Goal: Task Accomplishment & Management: Manage account settings

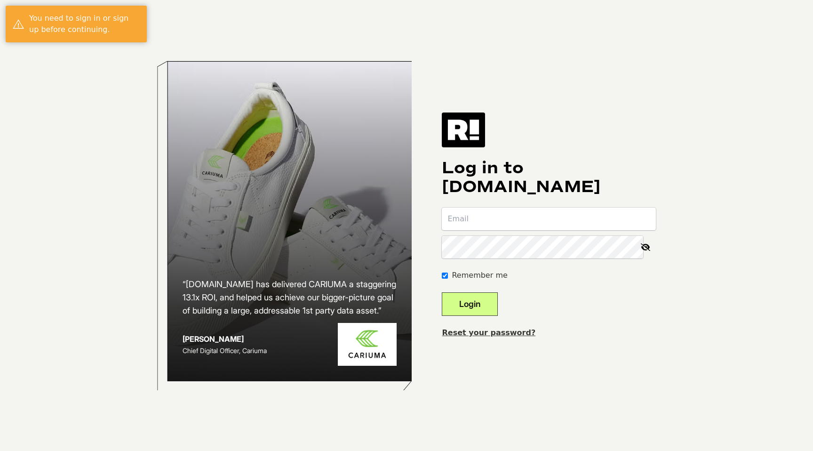
click at [495, 221] on input "email" at bounding box center [549, 219] width 214 height 23
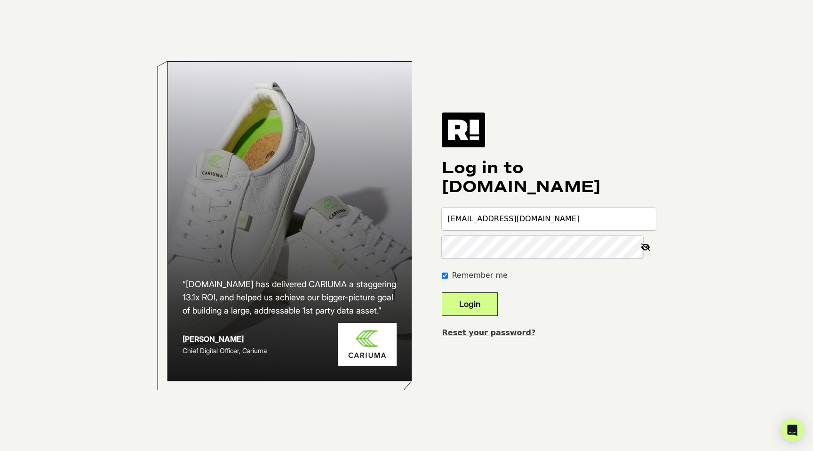
type input "beau@sundayscaries.com"
click at [442, 292] on button "Login" at bounding box center [470, 304] width 56 height 24
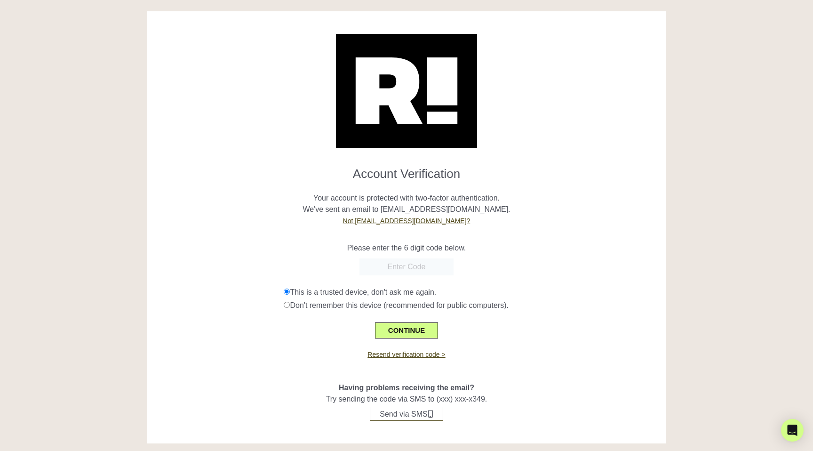
click at [403, 264] on input "text" at bounding box center [407, 266] width 94 height 17
paste input "837108"
type input "837108"
click at [411, 331] on button "CONTINUE" at bounding box center [406, 330] width 63 height 16
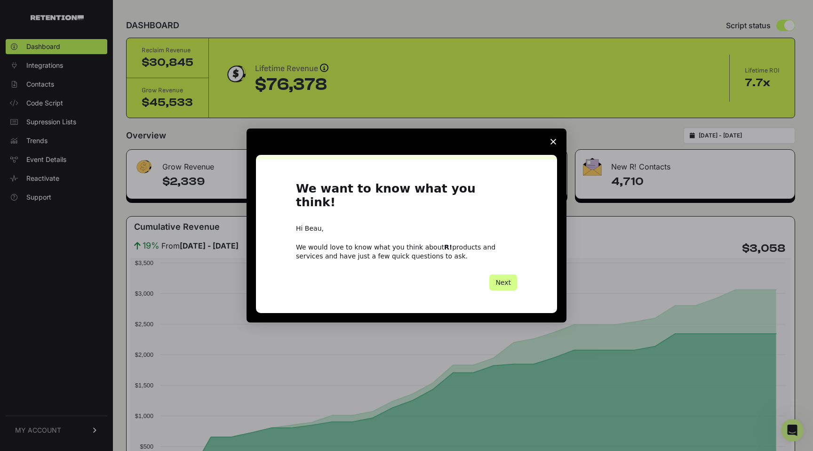
click at [554, 144] on polygon "Close survey" at bounding box center [554, 142] width 6 height 6
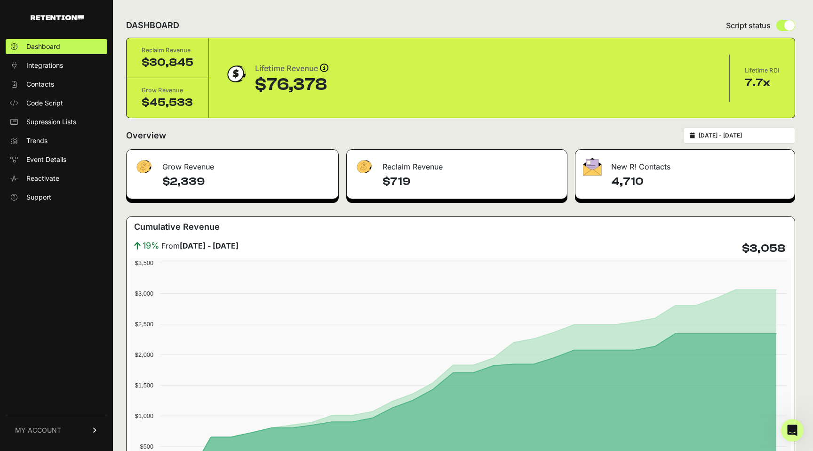
click at [44, 434] on span "MY ACCOUNT" at bounding box center [38, 429] width 46 height 9
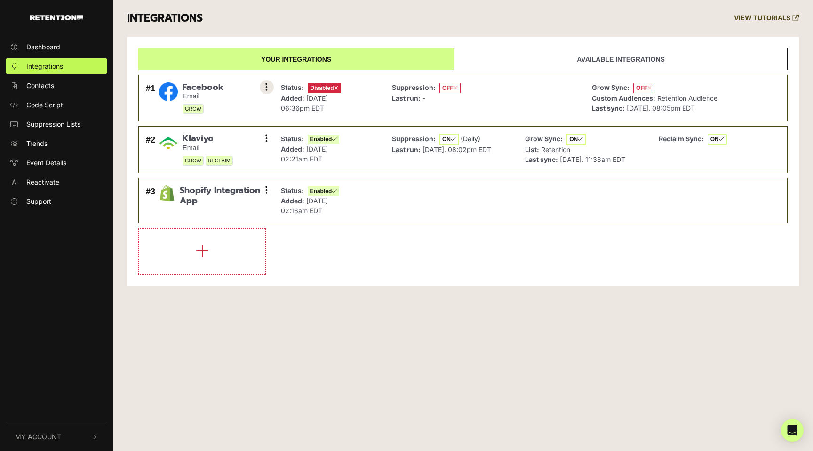
click at [266, 88] on icon at bounding box center [266, 86] width 2 height 9
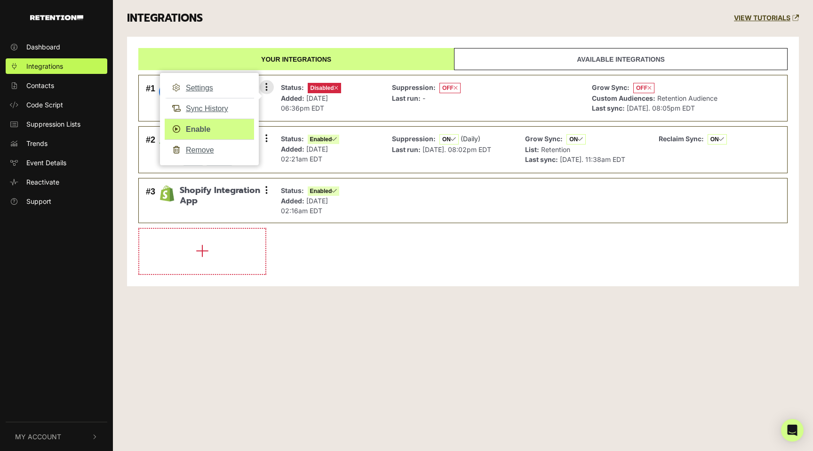
click at [200, 128] on link "Enable" at bounding box center [209, 129] width 89 height 21
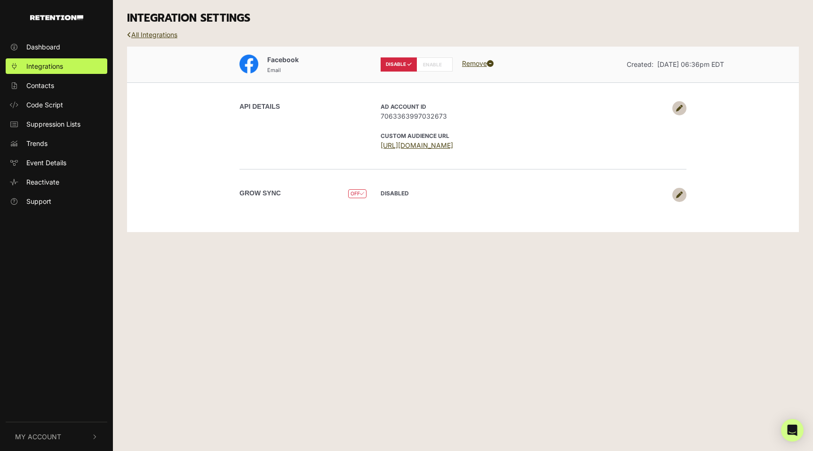
click at [427, 116] on span "7063363997032673" at bounding box center [524, 116] width 287 height 10
click at [682, 195] on icon at bounding box center [679, 195] width 7 height 7
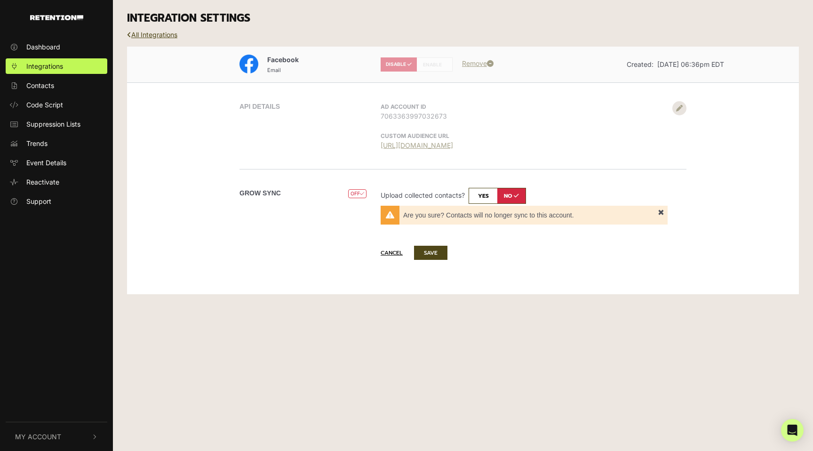
click at [485, 196] on input "checkbox" at bounding box center [497, 196] width 57 height 16
checkbox input "true"
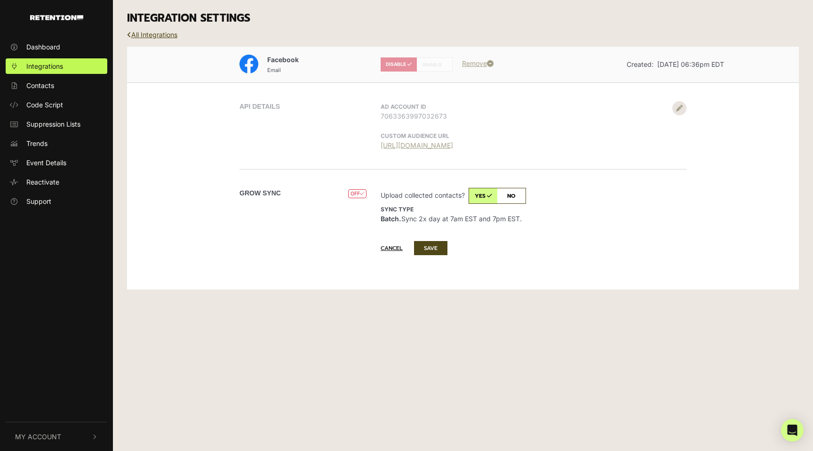
click at [439, 248] on button "SAVE" at bounding box center [430, 248] width 33 height 14
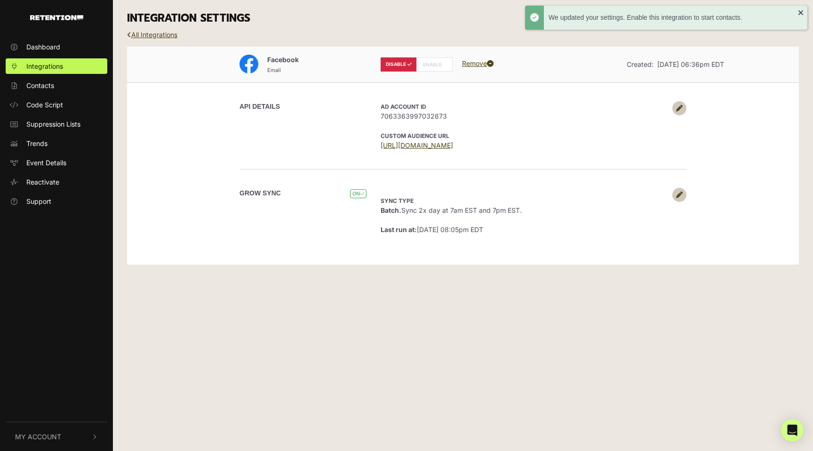
click at [436, 68] on label "ENABLE" at bounding box center [435, 64] width 36 height 14
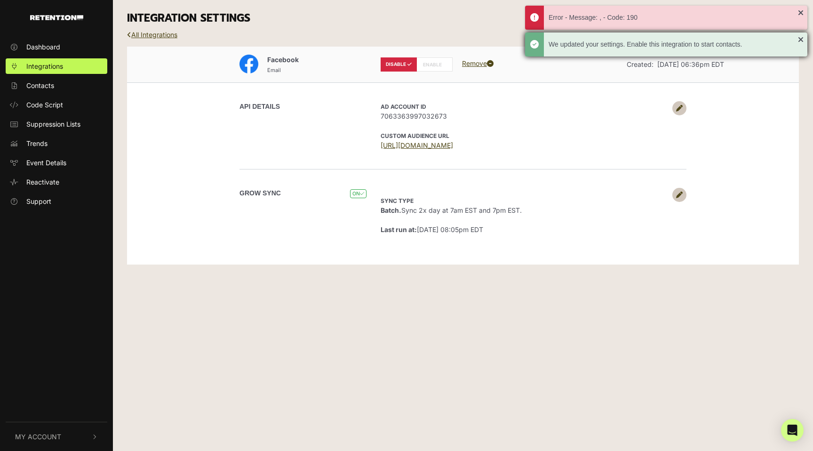
click at [802, 39] on div "We updated your settings. Enable this integration to start contacts." at bounding box center [666, 44] width 282 height 24
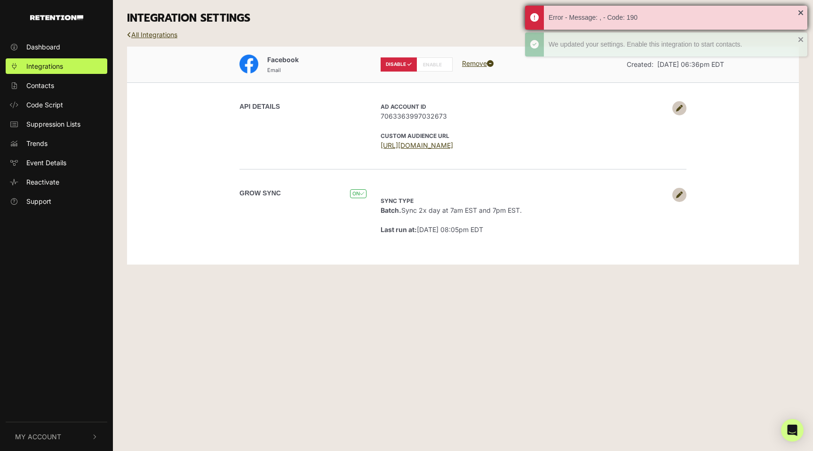
click at [801, 12] on div "Error - Message: , - Code: 190" at bounding box center [666, 18] width 282 height 24
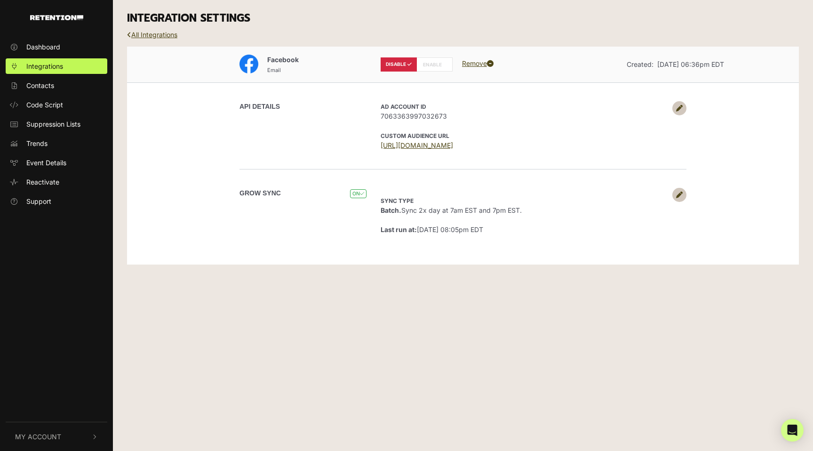
drag, startPoint x: 421, startPoint y: 111, endPoint x: 409, endPoint y: 72, distance: 40.3
click at [421, 111] on span "7063363997032673" at bounding box center [524, 116] width 287 height 10
click at [405, 64] on label "DISABLE" at bounding box center [399, 64] width 36 height 14
click at [434, 63] on label "ENABLE" at bounding box center [435, 64] width 36 height 14
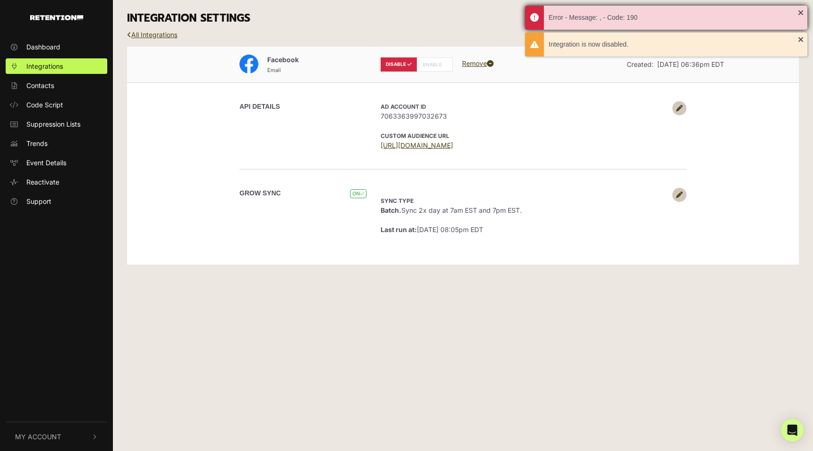
click at [801, 12] on div "Error - Message: , - Code: 190" at bounding box center [666, 18] width 282 height 24
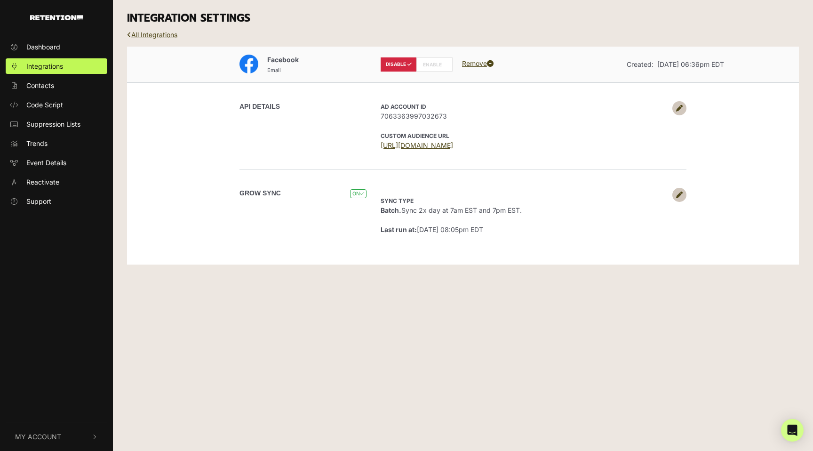
click at [439, 64] on label "ENABLE" at bounding box center [435, 64] width 36 height 14
click at [400, 64] on label "DISABLE" at bounding box center [399, 64] width 36 height 14
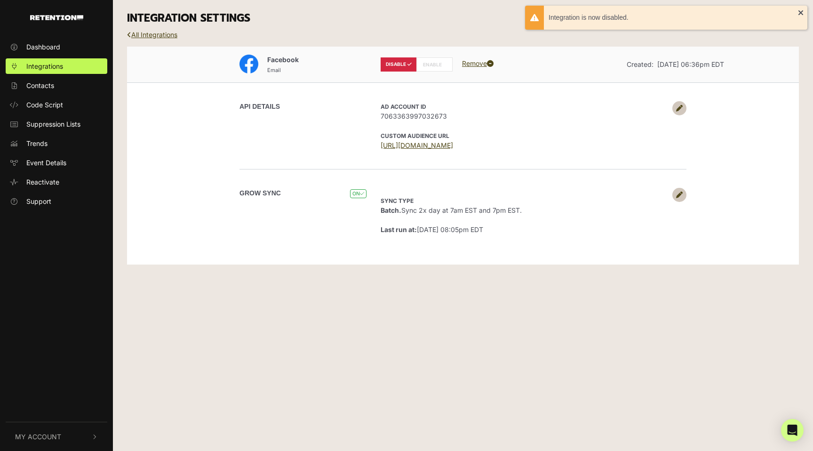
click at [441, 64] on label "ENABLE" at bounding box center [435, 64] width 36 height 14
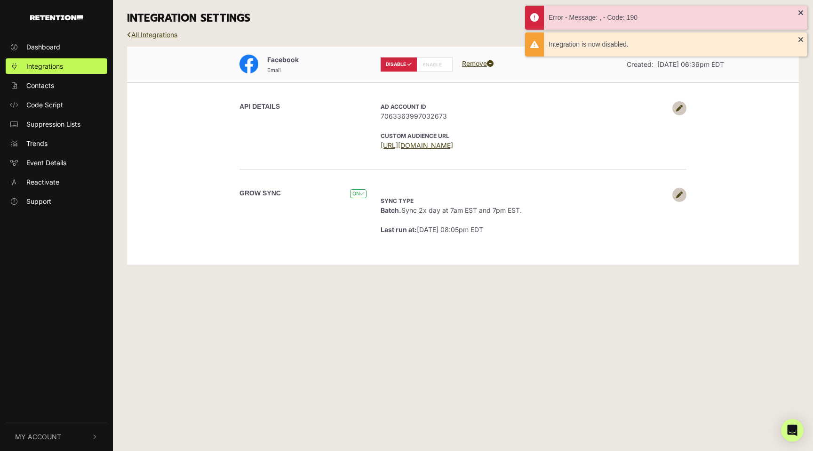
click at [678, 107] on icon at bounding box center [679, 108] width 7 height 7
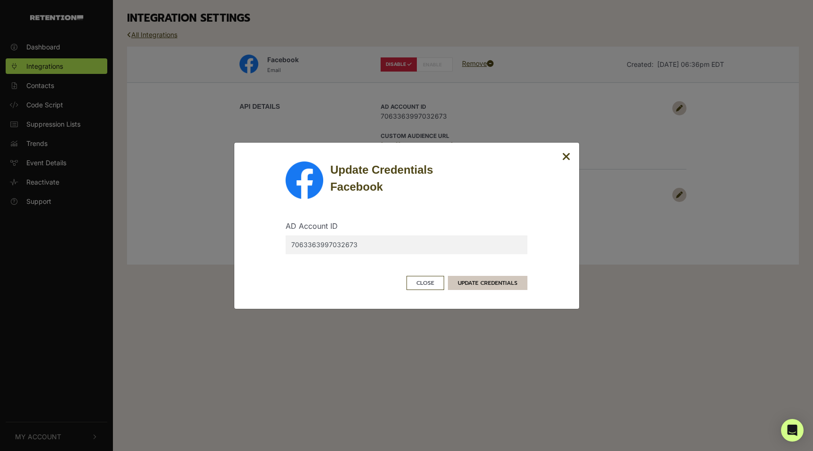
click at [497, 282] on button "UPDATE CREDENTIALS" at bounding box center [488, 283] width 80 height 14
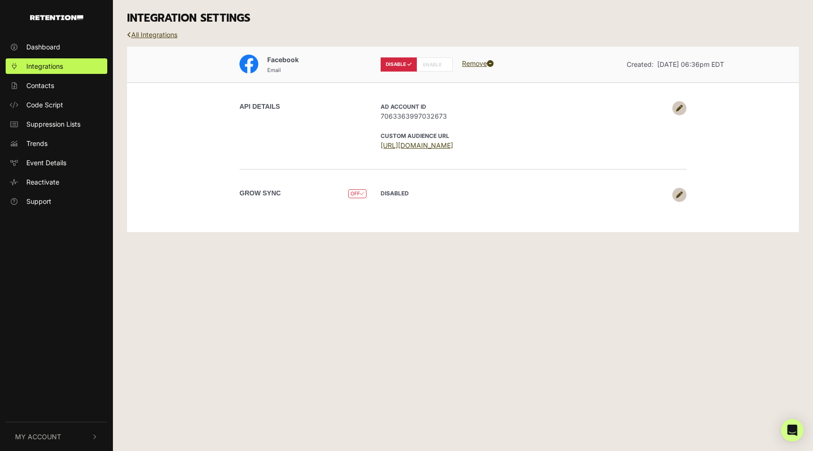
click at [681, 109] on icon at bounding box center [679, 108] width 7 height 7
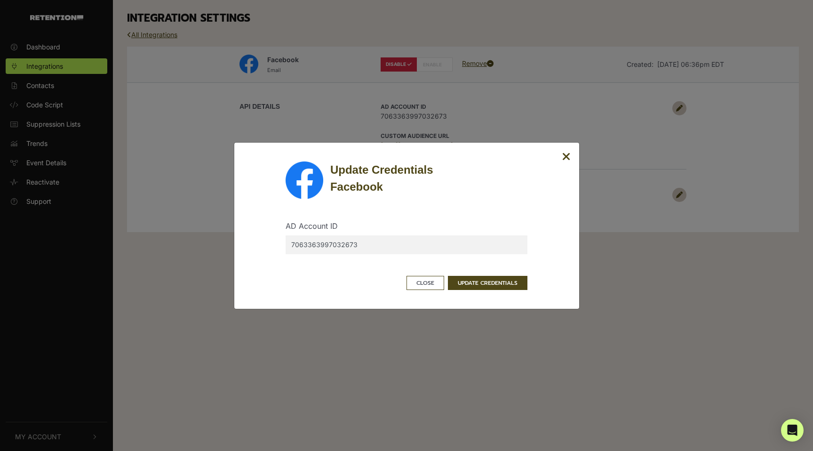
click at [569, 155] on icon "Close" at bounding box center [566, 156] width 8 height 11
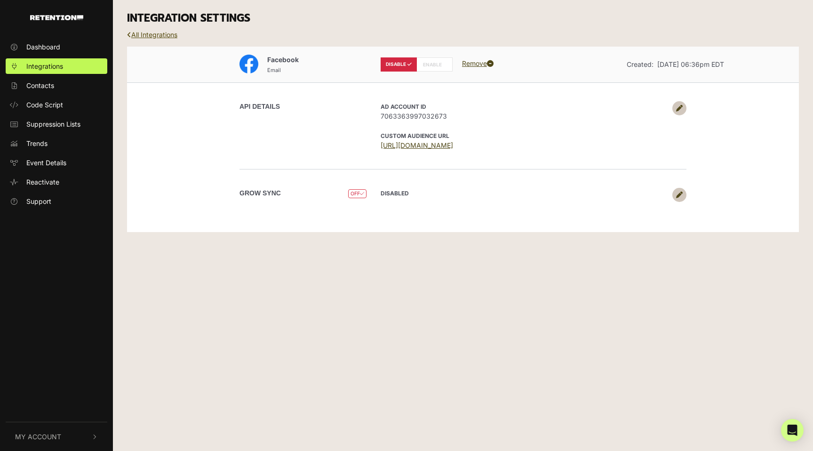
click at [161, 31] on link "All Integrations" at bounding box center [152, 35] width 50 height 8
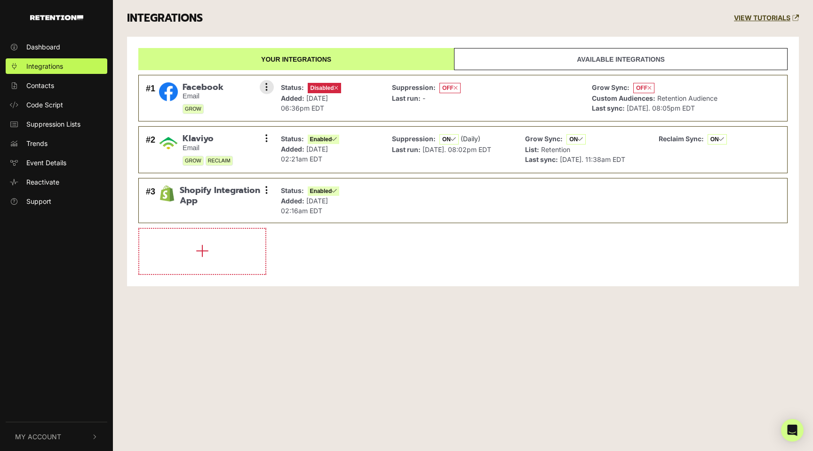
click at [648, 88] on icon at bounding box center [650, 88] width 4 height 6
click at [260, 87] on button at bounding box center [267, 87] width 14 height 14
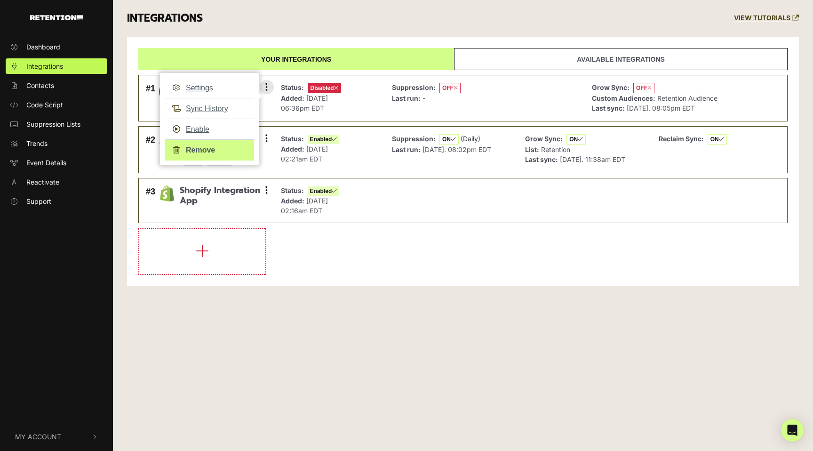
click at [198, 152] on link "Remove" at bounding box center [209, 149] width 89 height 21
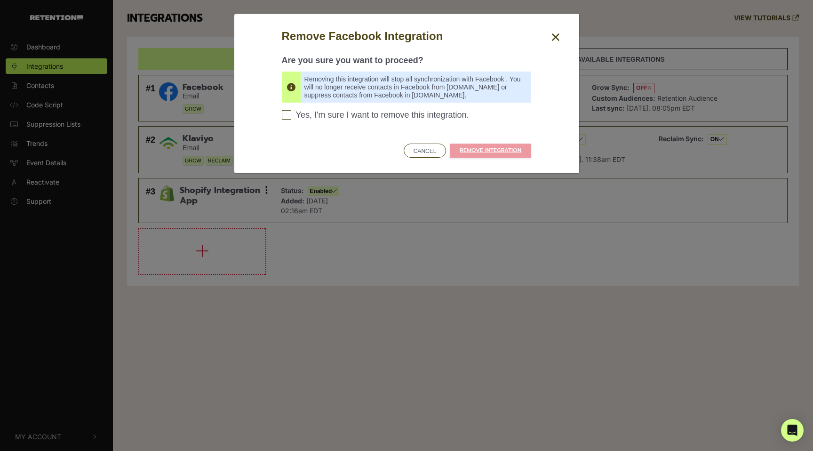
click at [287, 115] on input "Yes, I'm sure I want to remove this integration. Please confirm to continue" at bounding box center [286, 114] width 9 height 9
checkbox input "true"
click at [509, 148] on link "REMOVE INTEGRATION" at bounding box center [490, 151] width 81 height 14
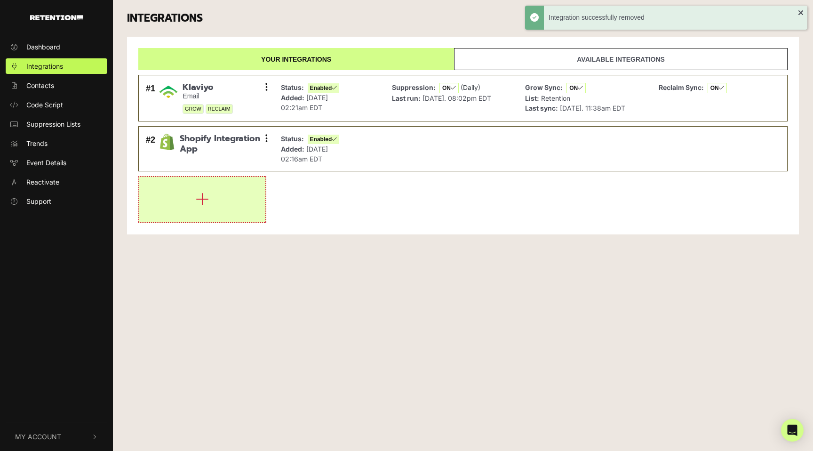
click at [201, 193] on icon "button" at bounding box center [202, 199] width 13 height 15
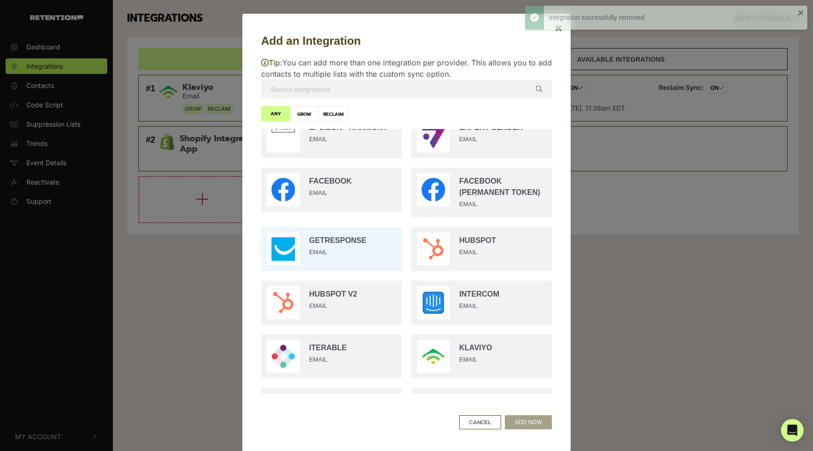
scroll to position [628, 0]
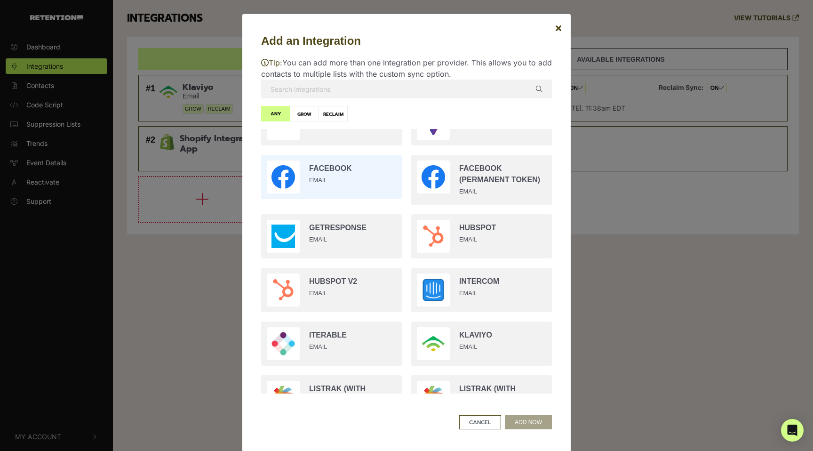
click at [347, 179] on input "radio" at bounding box center [332, 177] width 150 height 54
radio input "true"
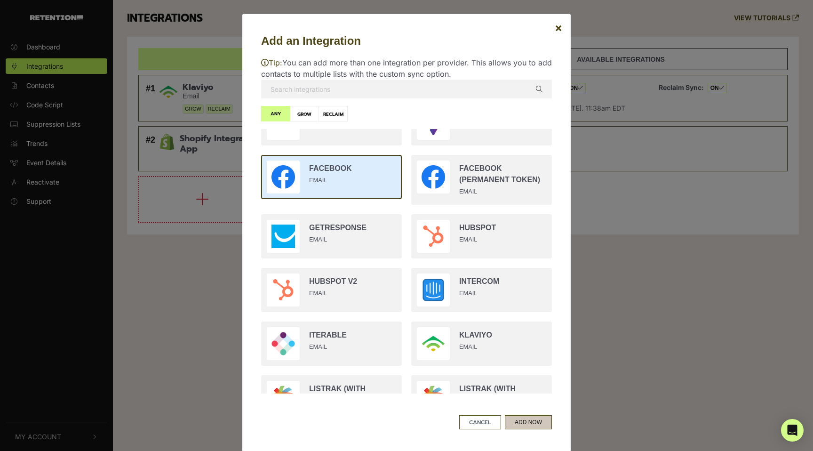
click at [533, 422] on button "ADD NOW" at bounding box center [528, 422] width 47 height 14
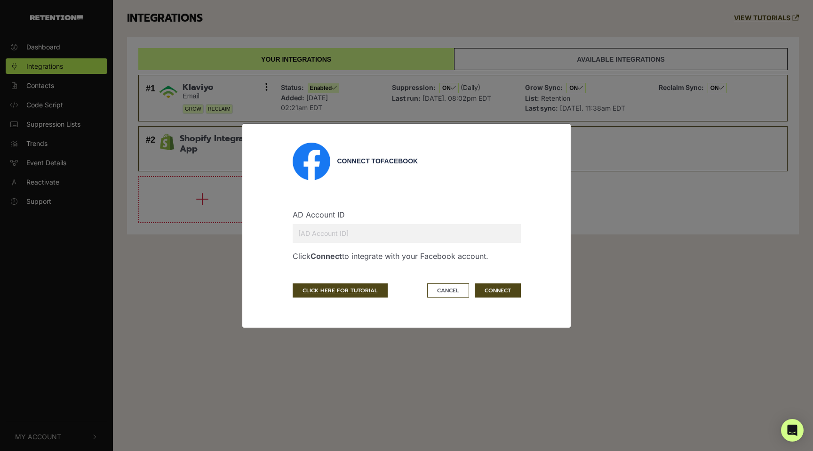
click at [381, 238] on input "text" at bounding box center [407, 233] width 228 height 19
paste input "7063363997032673"
type input "7063363997032673"
click at [501, 291] on button "CONNECT" at bounding box center [498, 290] width 46 height 14
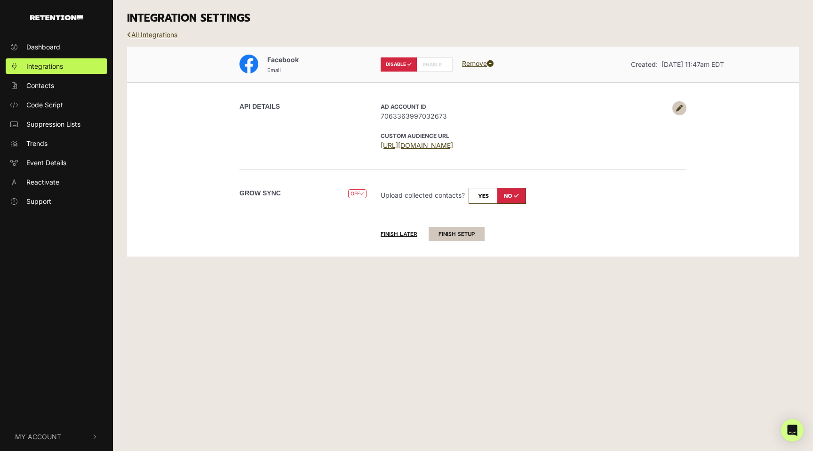
click at [452, 233] on button "FINISH SETUP" at bounding box center [457, 234] width 56 height 14
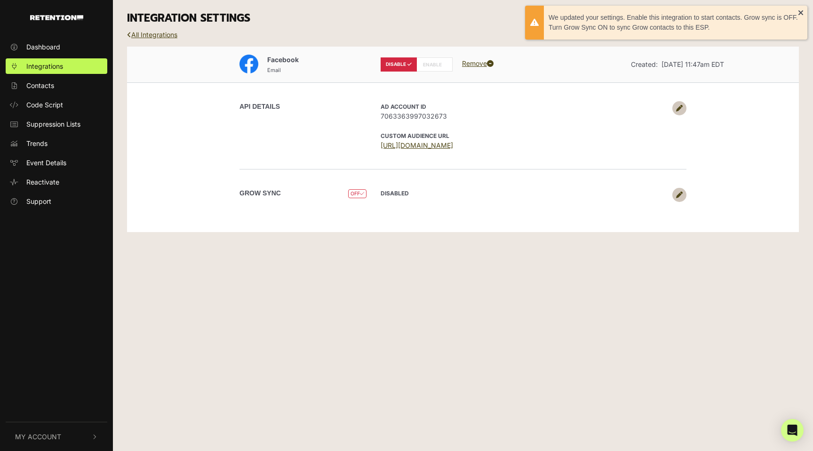
click at [359, 194] on span "OFF" at bounding box center [357, 193] width 18 height 9
click at [360, 194] on icon at bounding box center [362, 193] width 4 height 5
click at [678, 197] on icon at bounding box center [679, 195] width 7 height 7
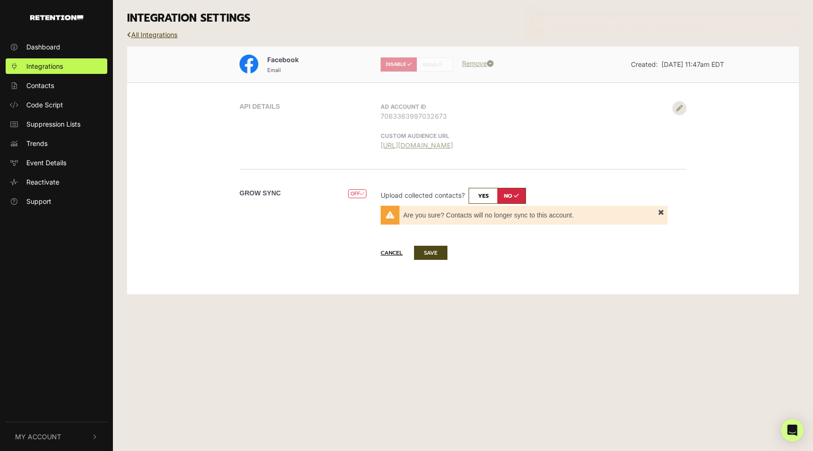
click at [485, 193] on input "checkbox" at bounding box center [497, 196] width 57 height 16
checkbox input "true"
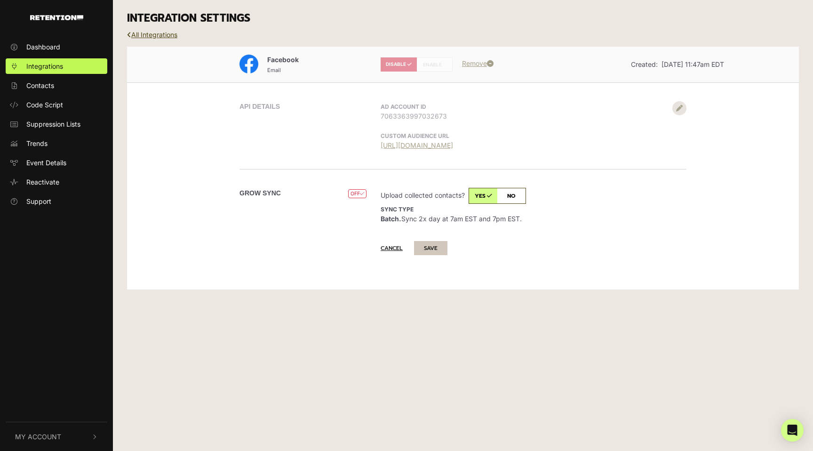
click at [433, 245] on button "SAVE" at bounding box center [430, 248] width 33 height 14
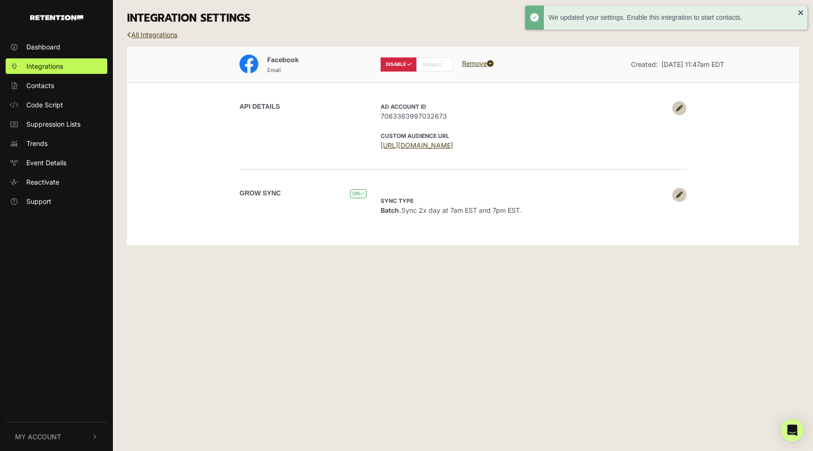
click at [433, 62] on label "ENABLE" at bounding box center [435, 64] width 36 height 14
radio input "false"
radio input "true"
click at [164, 34] on link "All Integrations" at bounding box center [152, 35] width 50 height 8
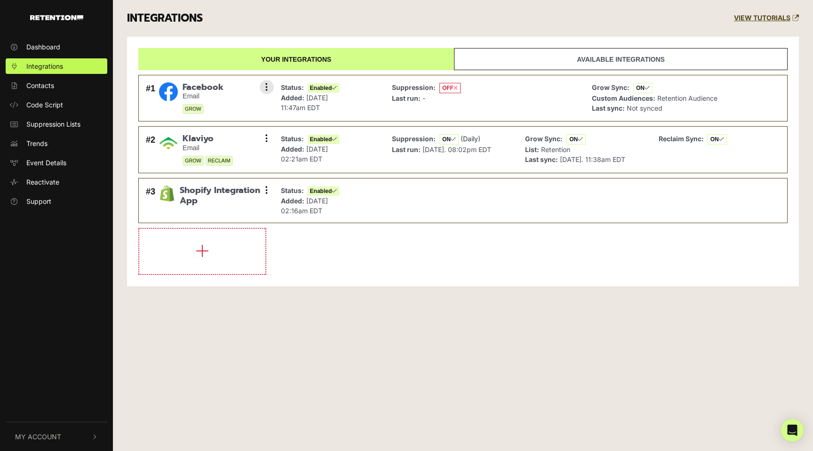
click at [452, 87] on span "OFF" at bounding box center [450, 88] width 21 height 10
